Goal: Communication & Community: Answer question/provide support

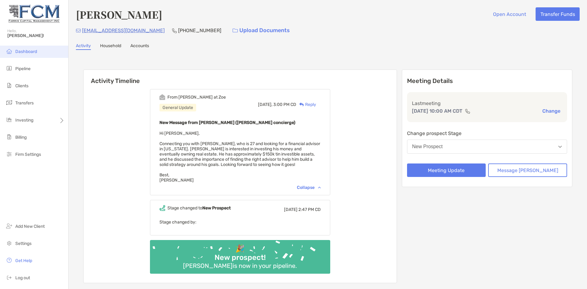
click at [19, 51] on span "Dashboard" at bounding box center [26, 51] width 22 height 5
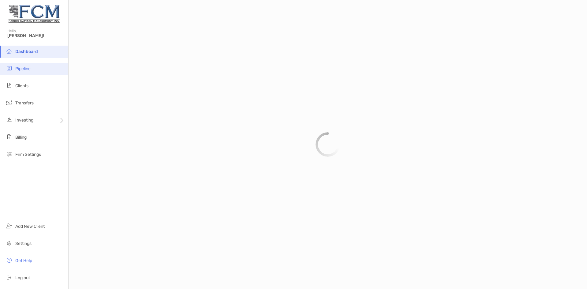
click at [24, 70] on span "Pipeline" at bounding box center [22, 68] width 15 height 5
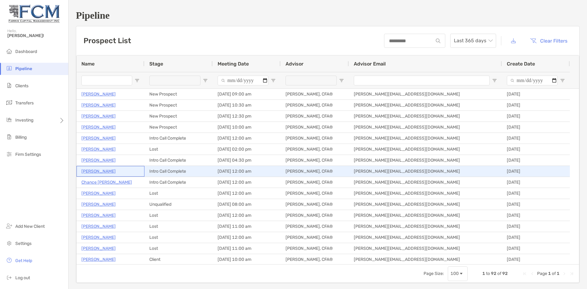
click at [93, 172] on p "[PERSON_NAME]" at bounding box center [98, 171] width 34 height 8
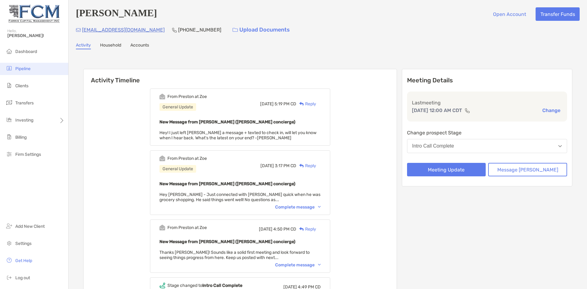
click at [22, 72] on li "Pipeline" at bounding box center [34, 69] width 68 height 12
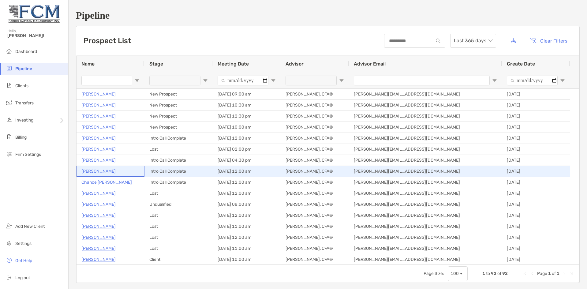
click at [97, 172] on p "[PERSON_NAME]" at bounding box center [98, 171] width 34 height 8
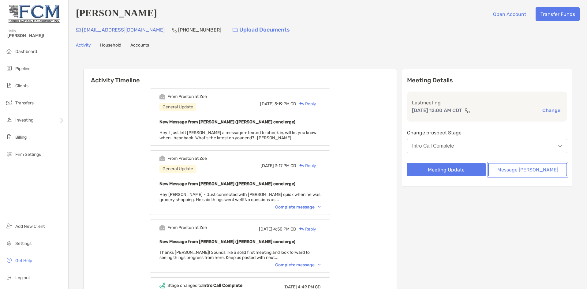
click at [524, 167] on button "Message Zoe" at bounding box center [527, 169] width 79 height 13
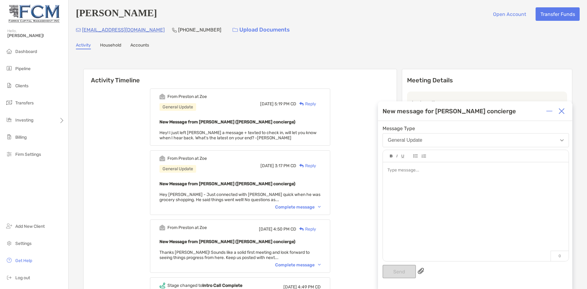
click at [423, 174] on div at bounding box center [476, 208] width 186 height 93
click at [400, 275] on button "Send" at bounding box center [398, 271] width 33 height 13
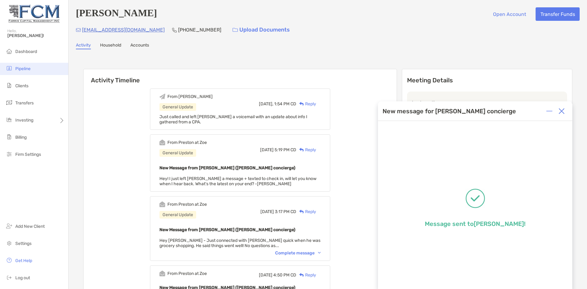
click at [19, 69] on span "Pipeline" at bounding box center [22, 68] width 15 height 5
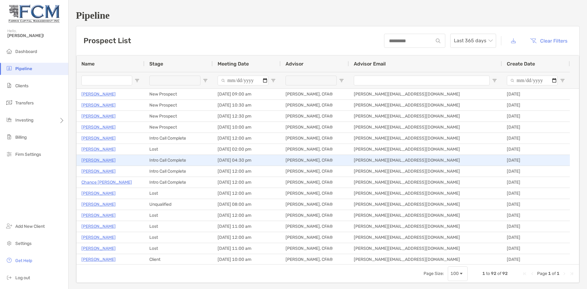
click at [95, 159] on p "[PERSON_NAME]" at bounding box center [98, 160] width 34 height 8
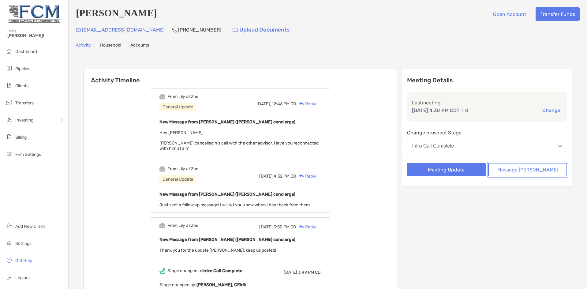
click at [537, 173] on button "Message Zoe" at bounding box center [527, 169] width 79 height 13
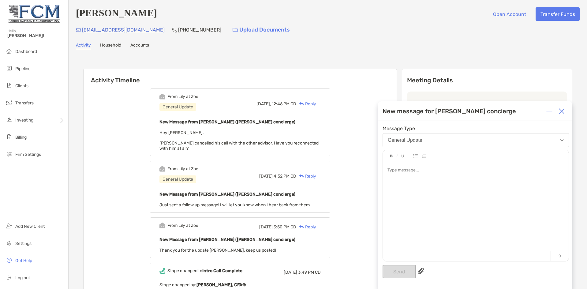
click at [436, 188] on div at bounding box center [476, 208] width 186 height 93
click at [402, 273] on button "Send" at bounding box center [398, 271] width 33 height 13
